Goal: Task Accomplishment & Management: Manage account settings

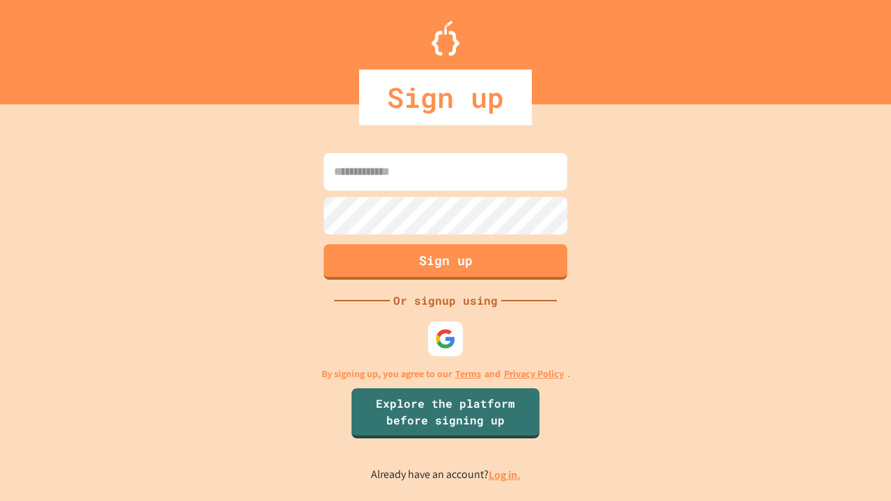
click at [505, 475] on link "Log in." at bounding box center [504, 475] width 32 height 15
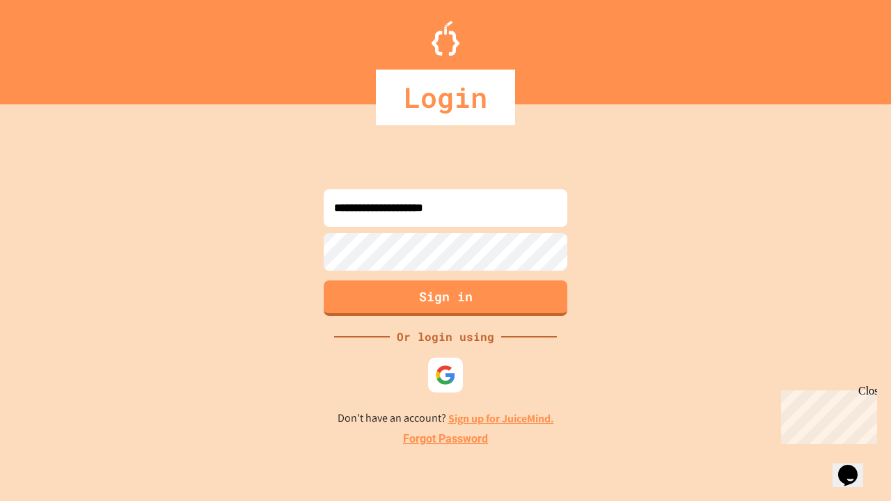
type input "**********"
